Goal: Task Accomplishment & Management: Manage account settings

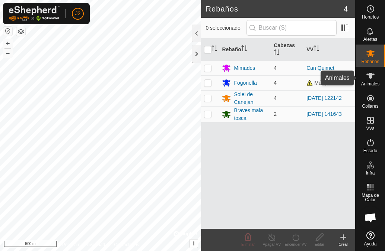
click at [370, 79] on icon at bounding box center [370, 75] width 9 height 9
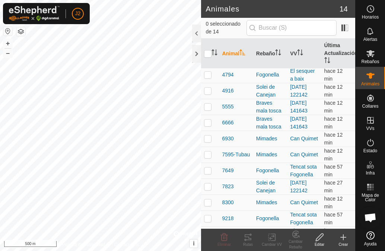
scroll to position [79, 0]
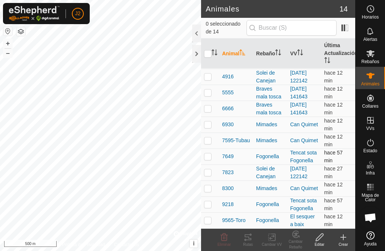
click at [208, 154] on p-checkbox at bounding box center [207, 157] width 7 height 6
checkbox input "true"
click at [208, 202] on p-checkbox at bounding box center [207, 205] width 7 height 6
checkbox input "true"
click at [318, 241] on icon at bounding box center [319, 237] width 9 height 9
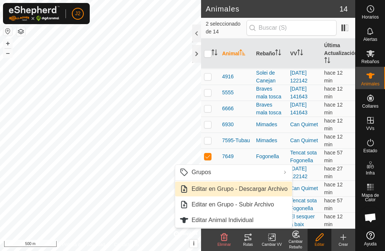
click at [212, 190] on link "Editar en Grupo - Descargar Archivo" at bounding box center [233, 189] width 117 height 15
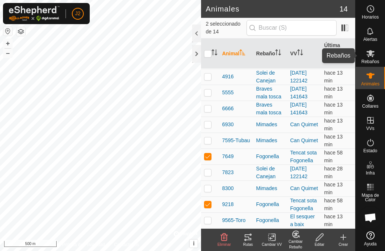
click at [371, 55] on icon at bounding box center [370, 53] width 8 height 7
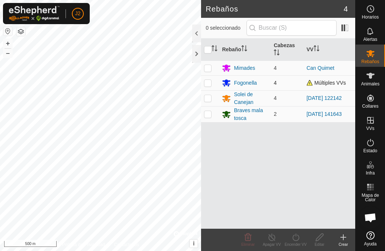
click at [208, 84] on p-checkbox at bounding box center [207, 83] width 7 height 6
checkbox input "true"
click at [317, 239] on icon at bounding box center [319, 237] width 9 height 9
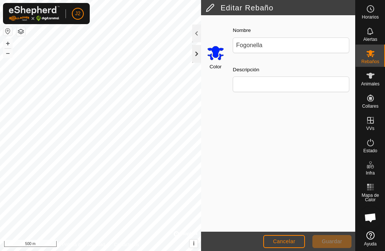
click at [194, 53] on div at bounding box center [196, 54] width 9 height 18
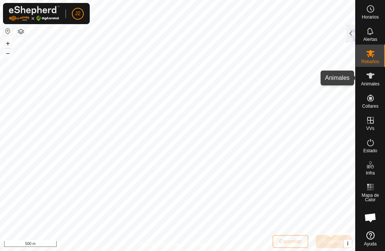
click at [369, 82] on span "Animales" at bounding box center [370, 84] width 18 height 4
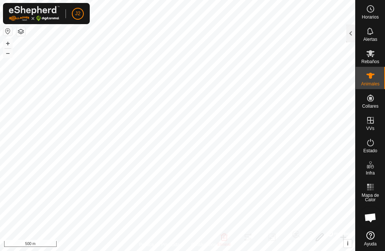
click at [370, 83] on span "Animales" at bounding box center [370, 84] width 18 height 4
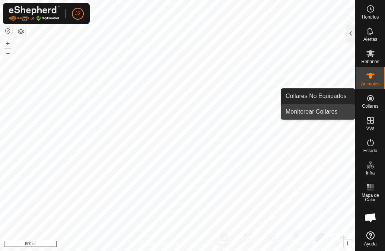
click at [324, 112] on span "Monitorear Collares" at bounding box center [311, 111] width 52 height 9
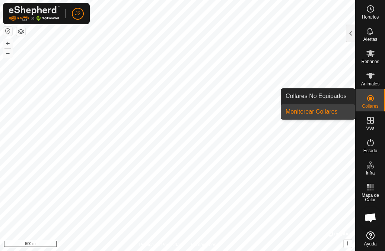
drag, startPoint x: 366, startPoint y: 100, endPoint x: 370, endPoint y: 99, distance: 4.0
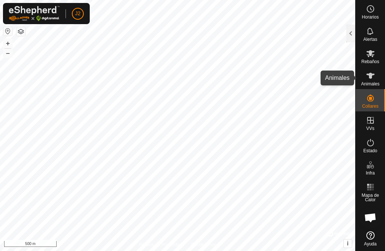
click at [369, 75] on icon at bounding box center [370, 76] width 8 height 6
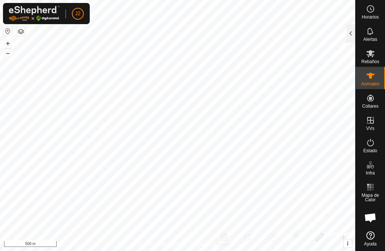
click at [370, 75] on icon at bounding box center [370, 76] width 8 height 6
click at [9, 52] on button "–" at bounding box center [7, 53] width 9 height 9
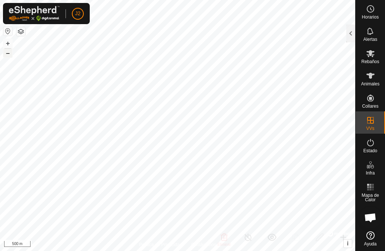
click at [7, 53] on button "–" at bounding box center [7, 53] width 9 height 9
